Goal: Task Accomplishment & Management: Complete application form

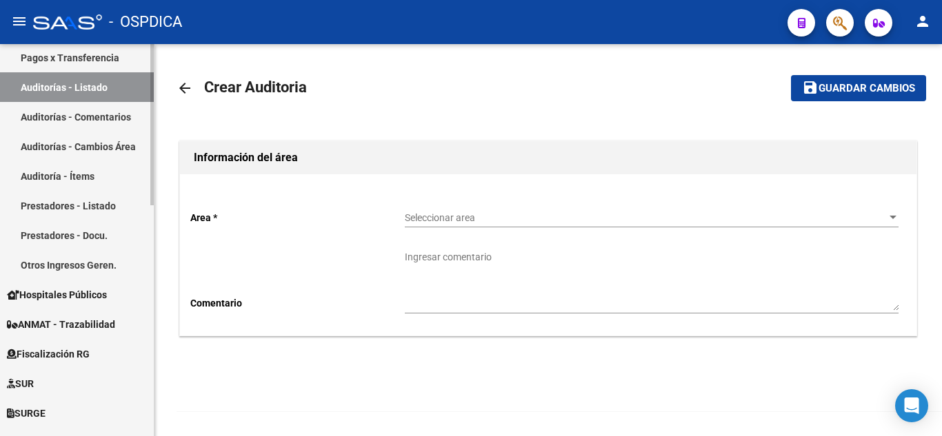
scroll to position [414, 0]
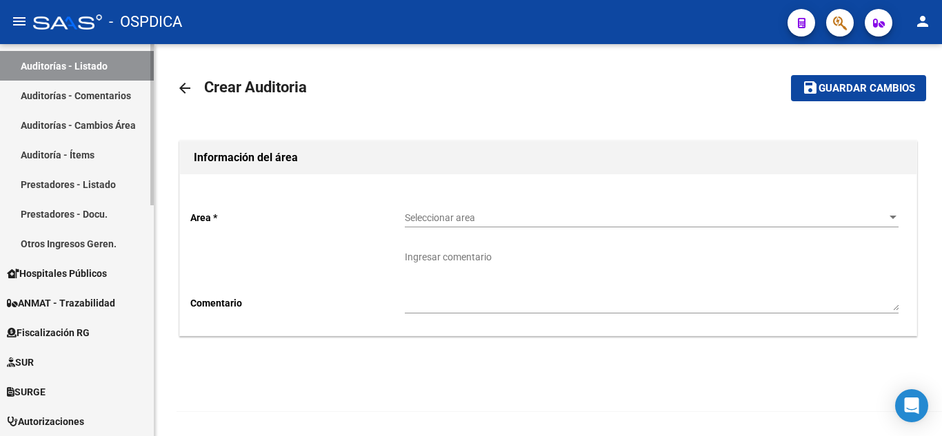
click at [86, 273] on span "Hospitales Públicos" at bounding box center [57, 273] width 100 height 15
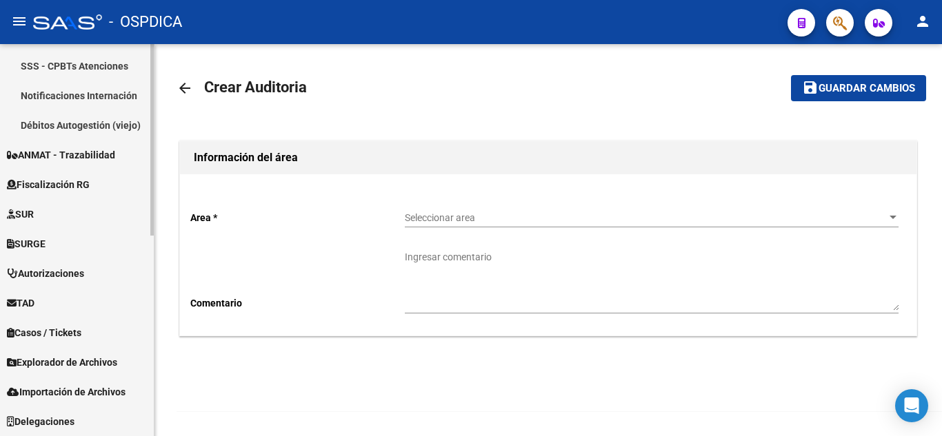
scroll to position [384, 0]
click at [90, 94] on link "Notificaciones Internación" at bounding box center [77, 96] width 154 height 30
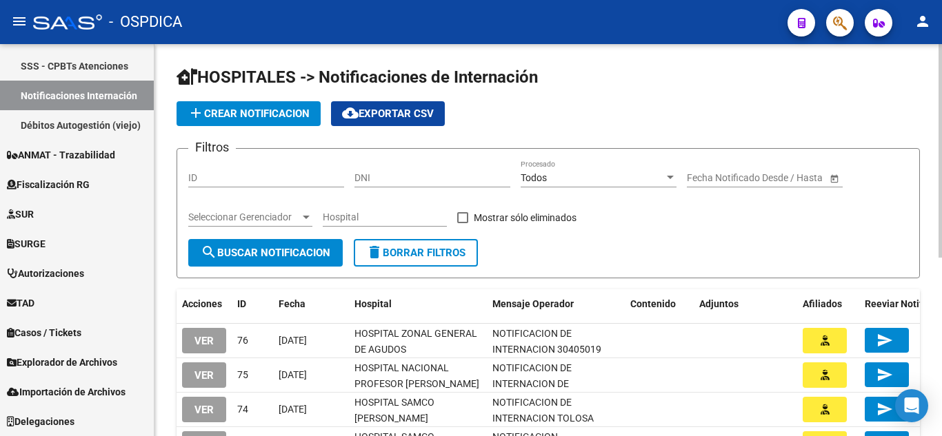
click at [272, 121] on button "add Crear Notificacion" at bounding box center [249, 113] width 144 height 25
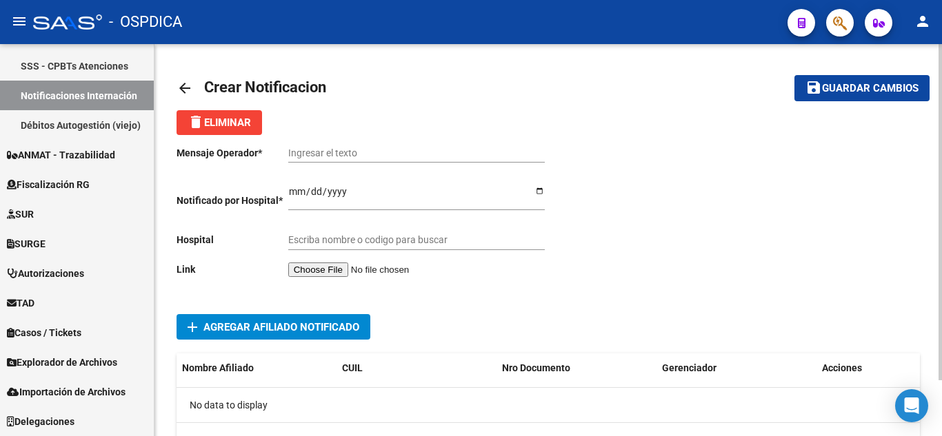
click at [368, 146] on div "Ingresar el texto" at bounding box center [416, 149] width 256 height 28
click at [374, 151] on input "Ingresar el texto" at bounding box center [416, 154] width 256 height 12
paste input "AVISO DE INTERNACIÓN"
type input "AVISO DE INTERNACIÓN [PERSON_NAME]"
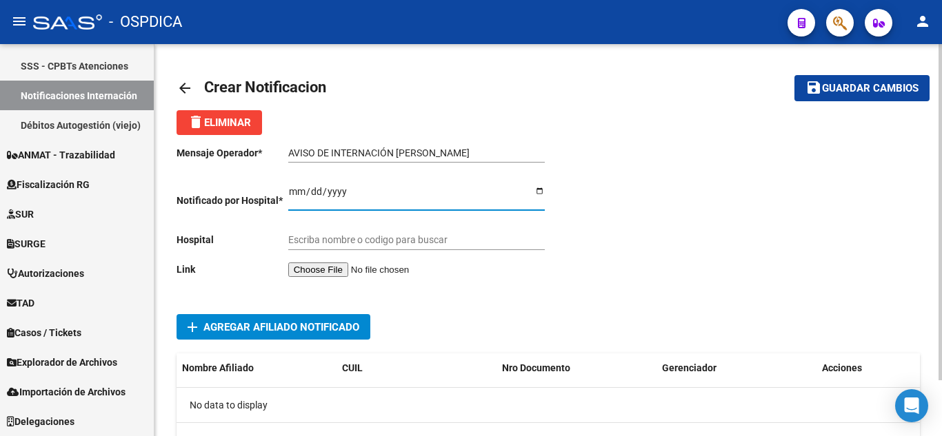
click at [297, 192] on input "Ingresar el fecha" at bounding box center [416, 196] width 256 height 21
type input "[DATE]"
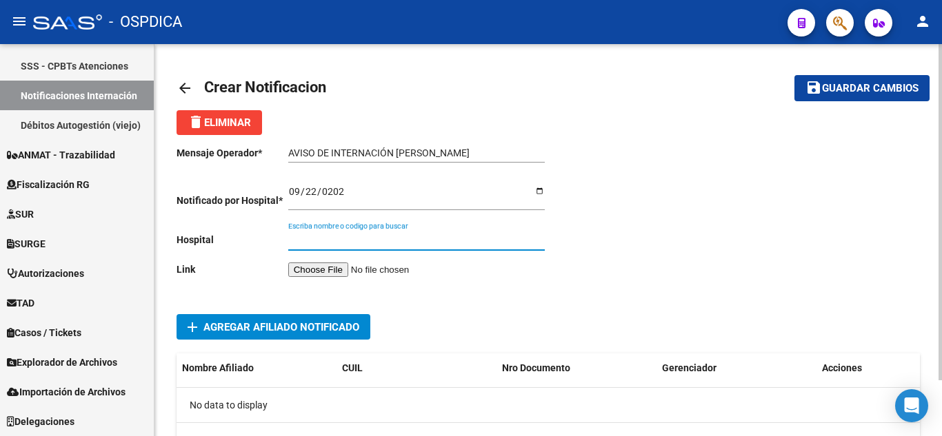
click at [425, 234] on input "Escriba nombre o codigo para buscar" at bounding box center [416, 240] width 256 height 12
click at [347, 266] on input "file" at bounding box center [375, 270] width 174 height 14
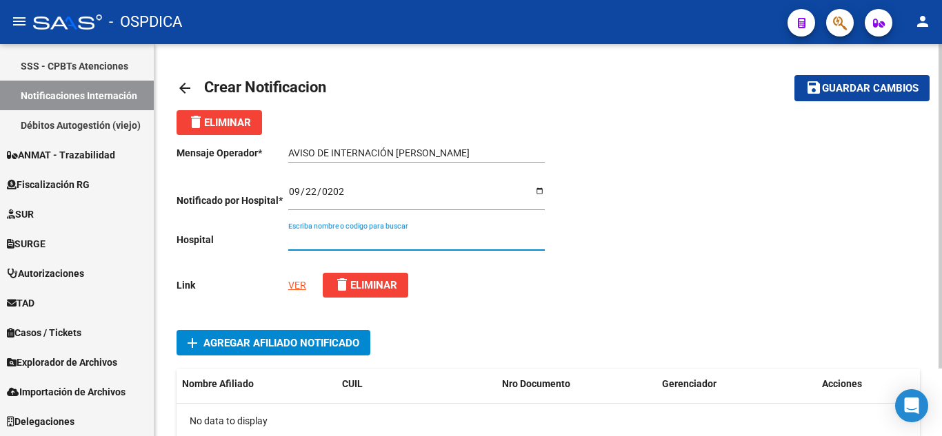
click at [417, 239] on input "Escriba nombre o codigo para buscar" at bounding box center [416, 240] width 256 height 12
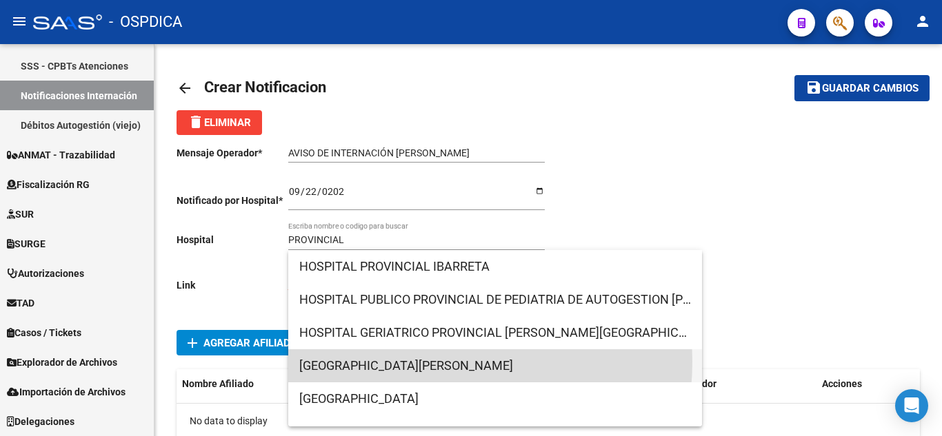
click at [432, 362] on span "[GEOGRAPHIC_DATA][PERSON_NAME]" at bounding box center [495, 366] width 392 height 33
type input "[GEOGRAPHIC_DATA][PERSON_NAME]"
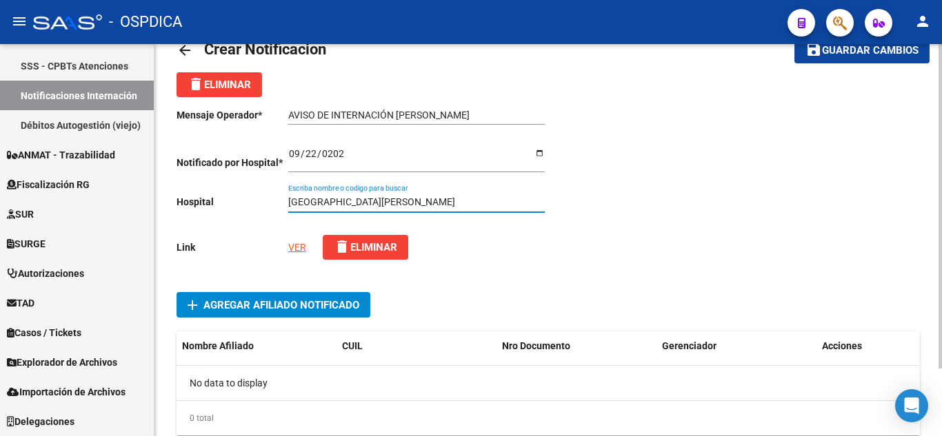
scroll to position [69, 0]
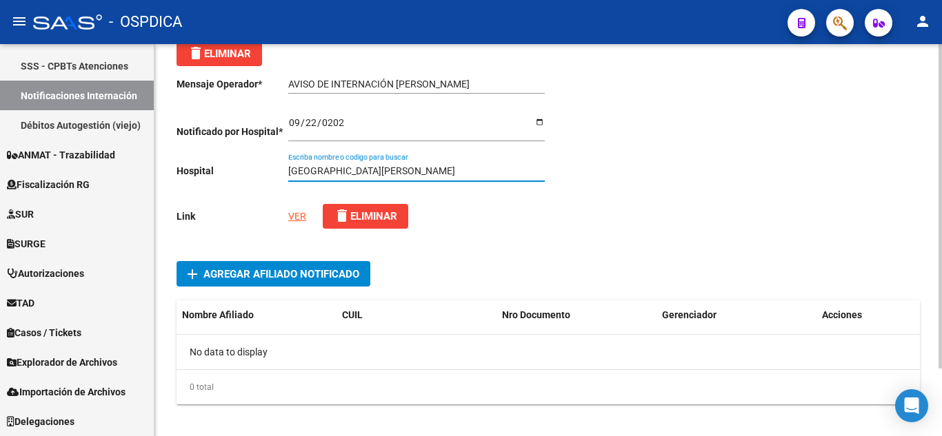
click at [270, 274] on span "Agregar Afiliado Notificado" at bounding box center [281, 274] width 156 height 12
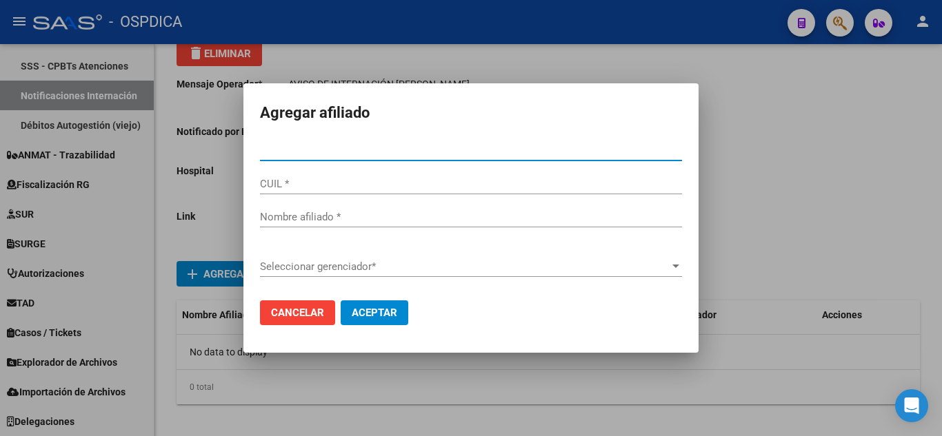
click at [388, 152] on input "Nro Documento *" at bounding box center [471, 150] width 422 height 12
paste input "44810531"
type input "44810531"
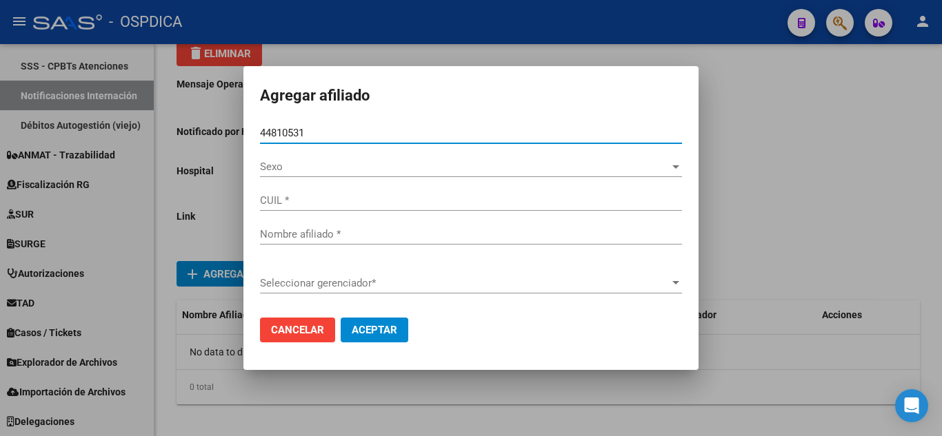
type input "27448105313"
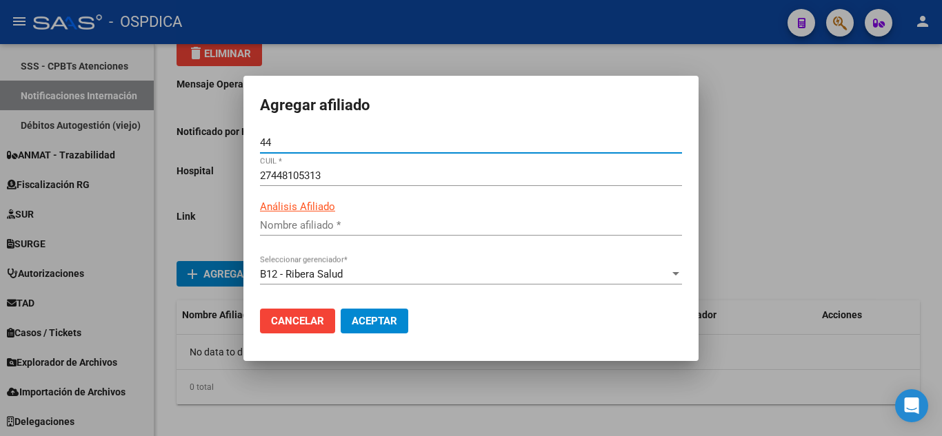
type input "4"
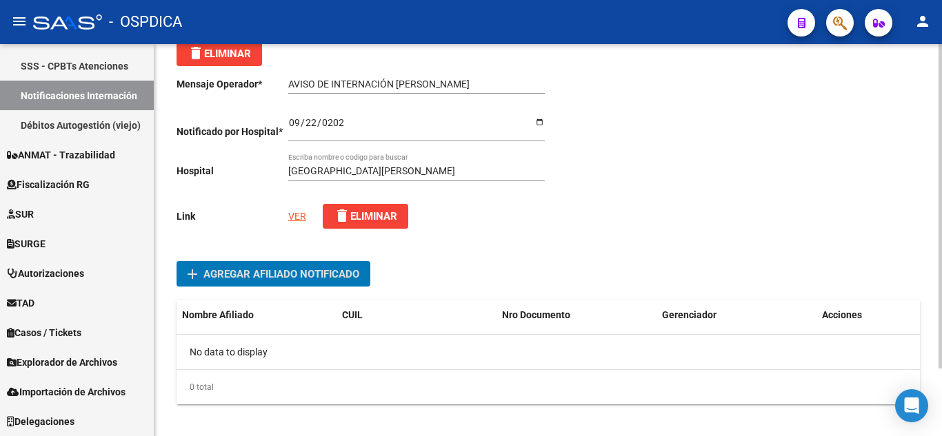
click at [250, 275] on span "Agregar Afiliado Notificado" at bounding box center [281, 274] width 156 height 12
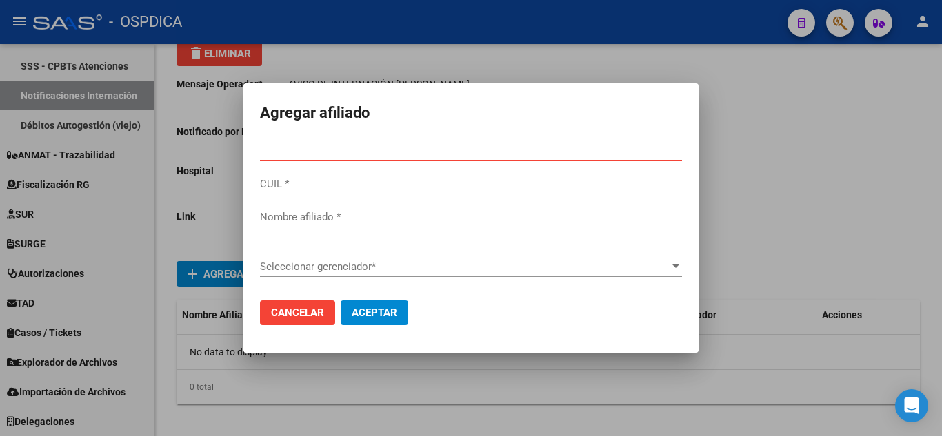
click at [399, 145] on input "Nro Documento *" at bounding box center [471, 150] width 422 height 12
click at [399, 155] on input "Nro Documento *" at bounding box center [471, 150] width 422 height 12
click at [729, 241] on div at bounding box center [471, 218] width 942 height 436
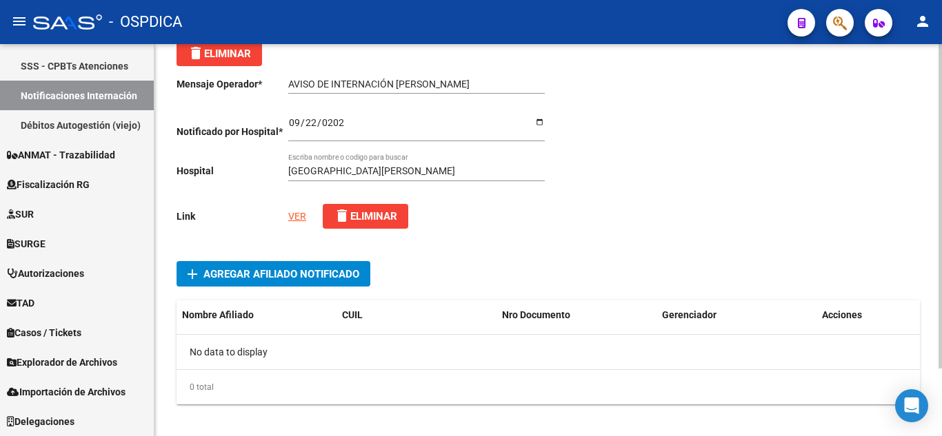
click at [237, 275] on span "Agregar Afiliado Notificado" at bounding box center [281, 274] width 156 height 12
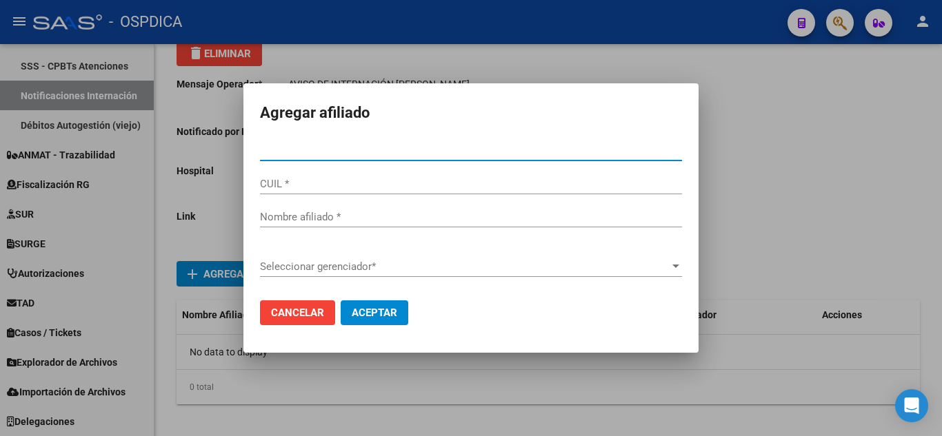
click at [319, 154] on input "Nro Documento *" at bounding box center [471, 150] width 422 height 12
type input "44810531"
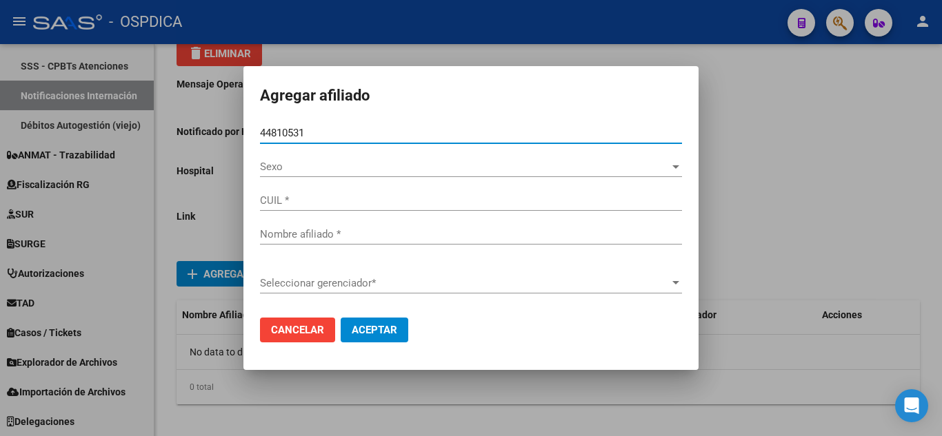
type input "27448105313"
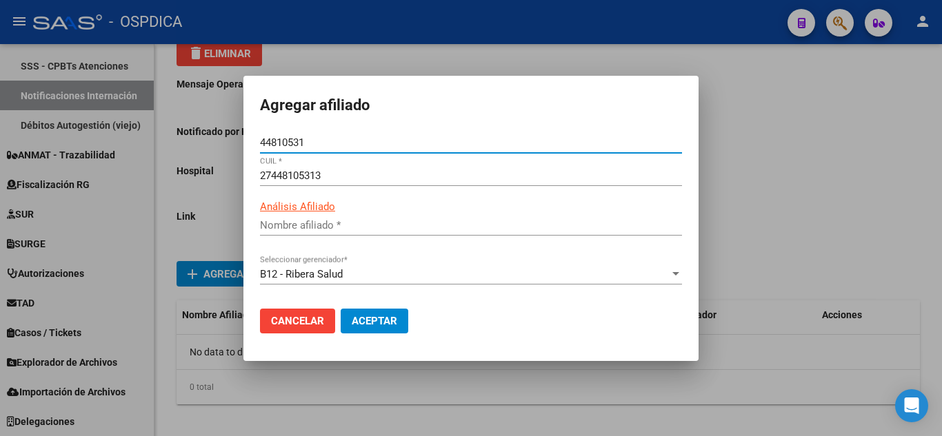
type input "[PERSON_NAME]"
type input "44810531"
click at [383, 324] on span "Aceptar" at bounding box center [375, 321] width 46 height 12
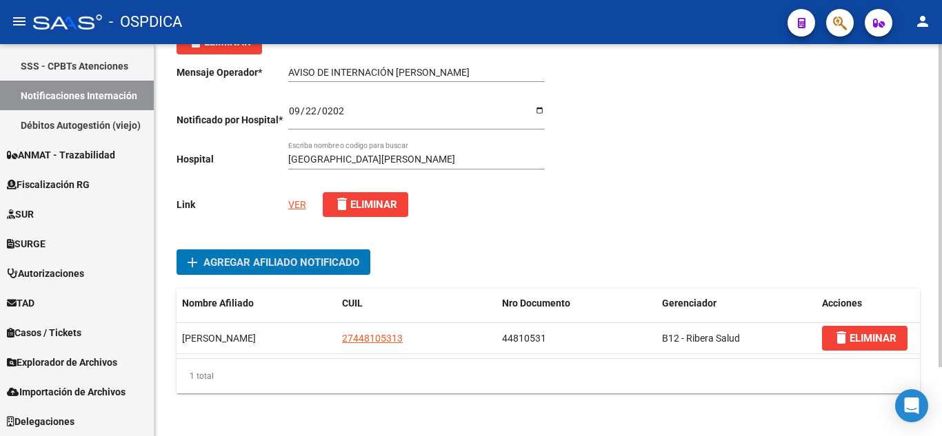
scroll to position [83, 0]
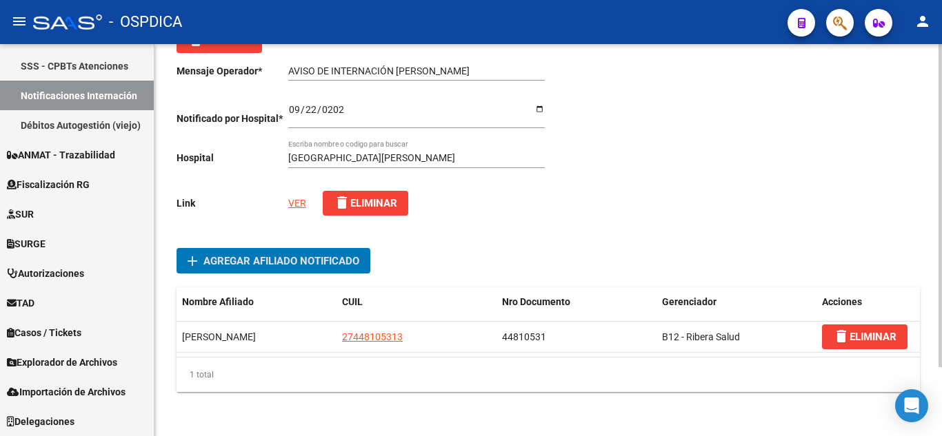
click at [300, 203] on link "VER" at bounding box center [297, 203] width 18 height 11
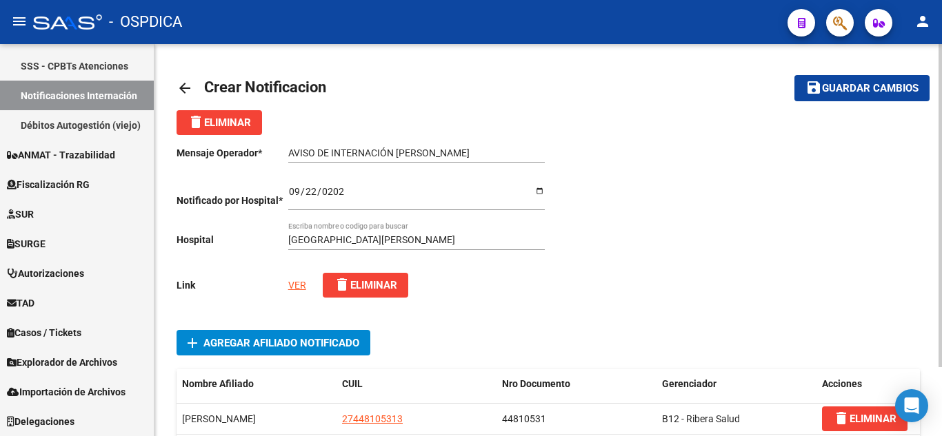
click at [880, 86] on span "Guardar cambios" at bounding box center [870, 89] width 97 height 12
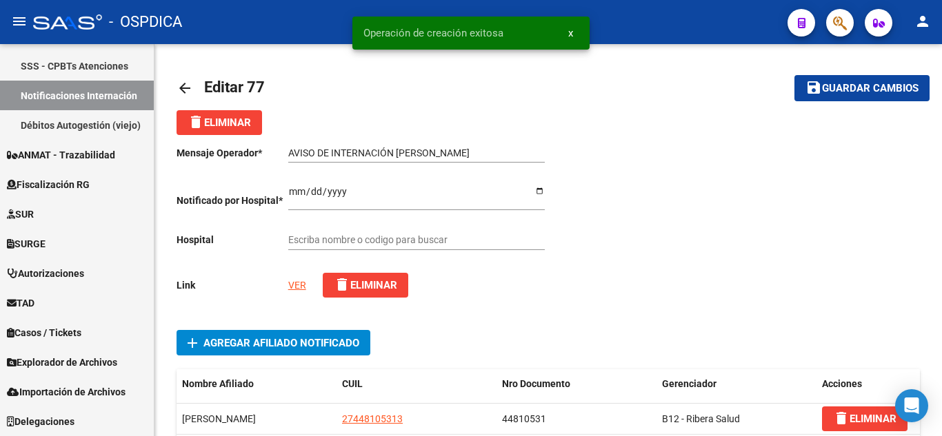
type input "[GEOGRAPHIC_DATA][PERSON_NAME]"
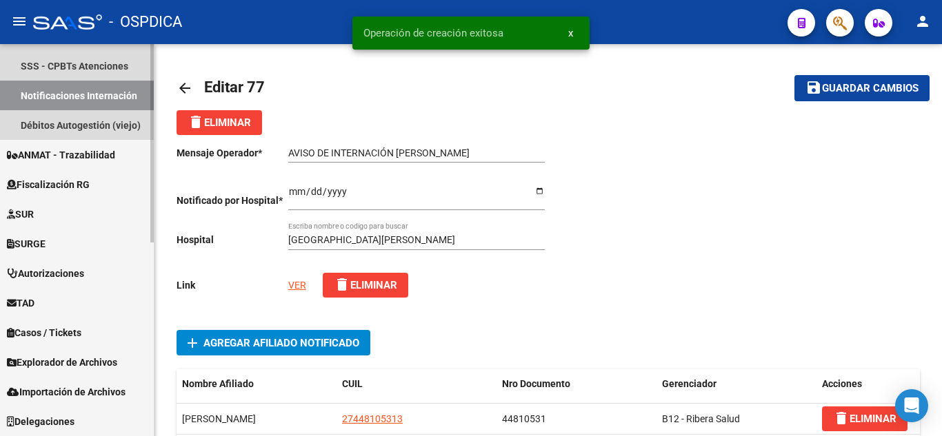
click at [81, 92] on link "Notificaciones Internación" at bounding box center [77, 96] width 154 height 30
